Goal: Check status

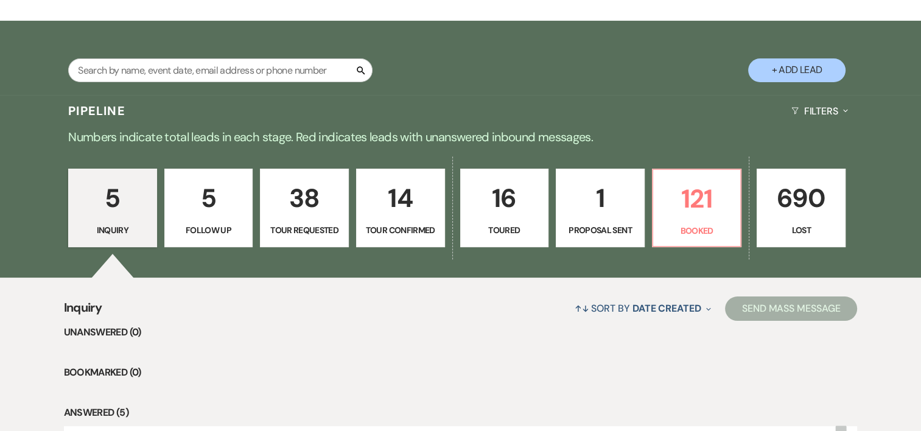
scroll to position [204, 0]
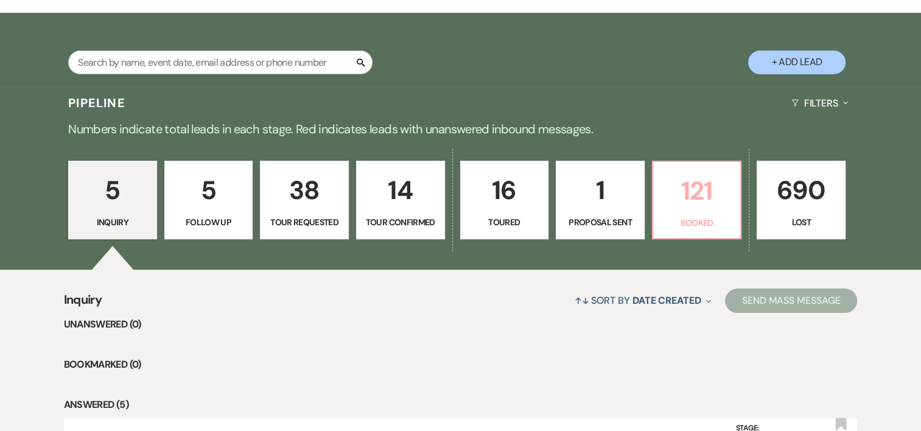
click at [709, 211] on p "121" at bounding box center [696, 190] width 73 height 41
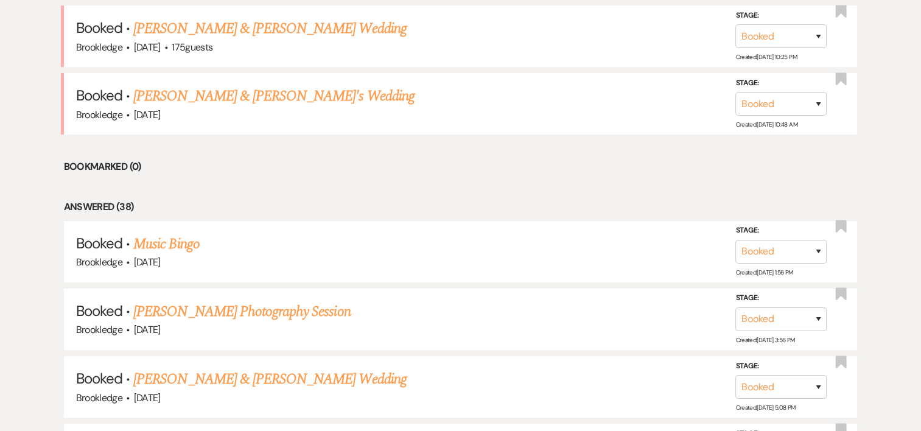
scroll to position [529, 0]
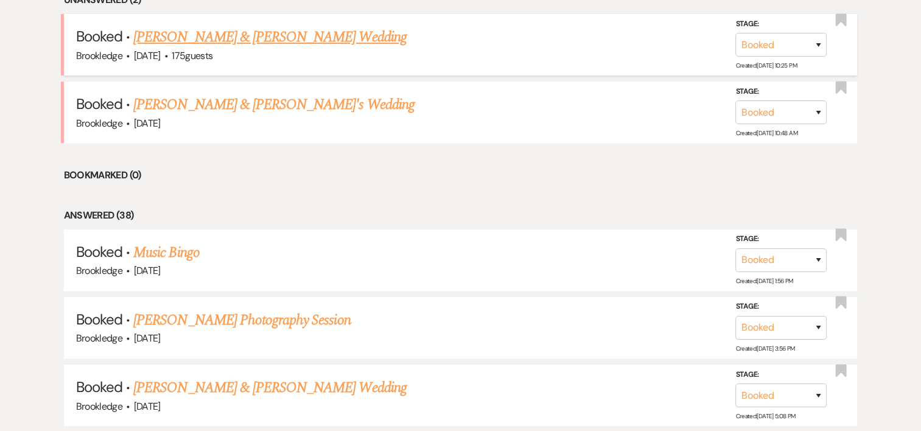
click at [336, 35] on link "[PERSON_NAME] & [PERSON_NAME] Wedding" at bounding box center [269, 37] width 273 height 22
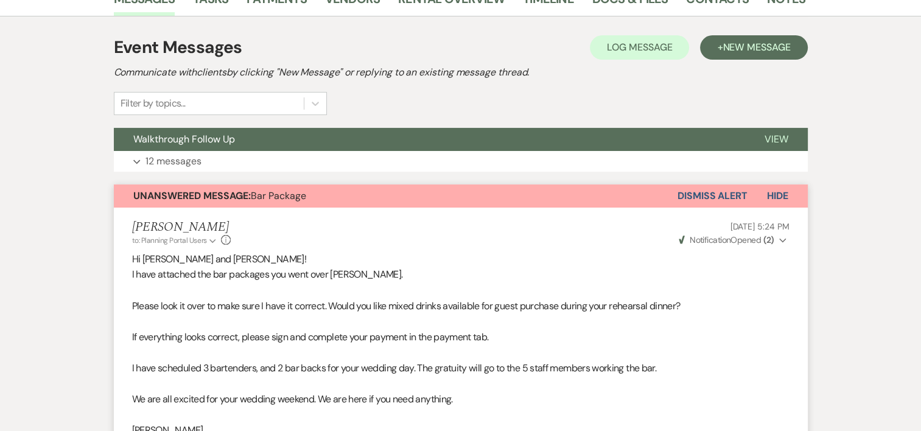
scroll to position [270, 0]
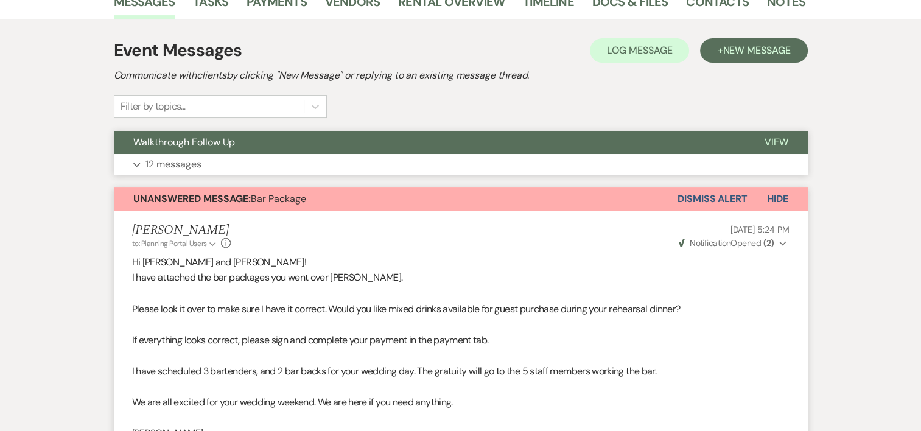
click at [173, 162] on p "12 messages" at bounding box center [173, 164] width 56 height 16
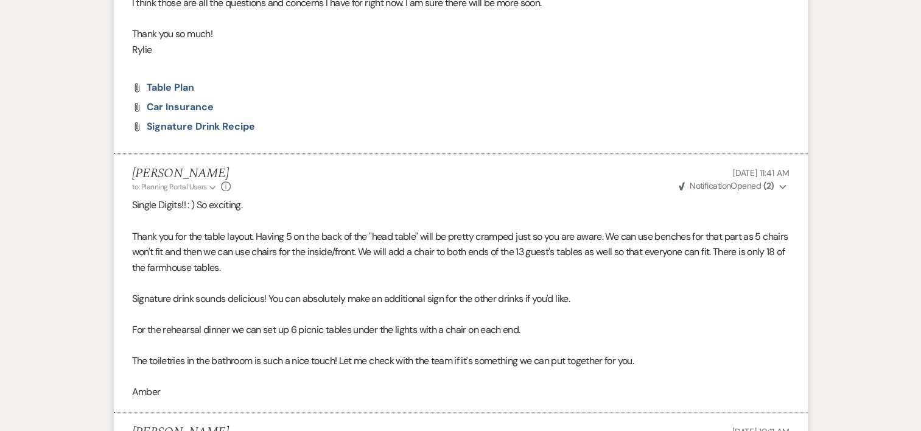
scroll to position [1360, 0]
